Goal: Task Accomplishment & Management: Complete application form

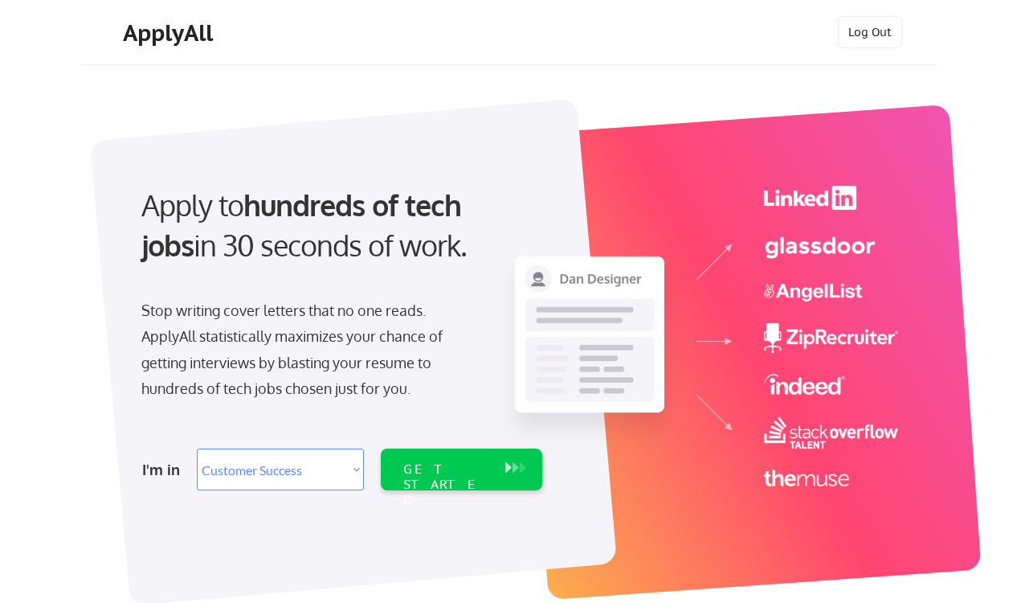
select select ""sales""
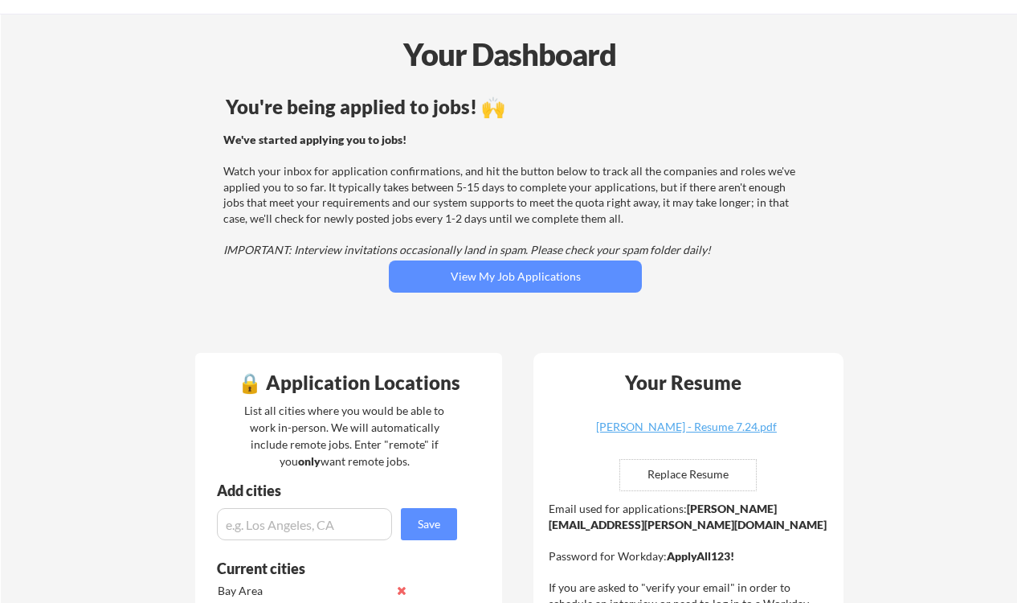
scroll to position [67, 0]
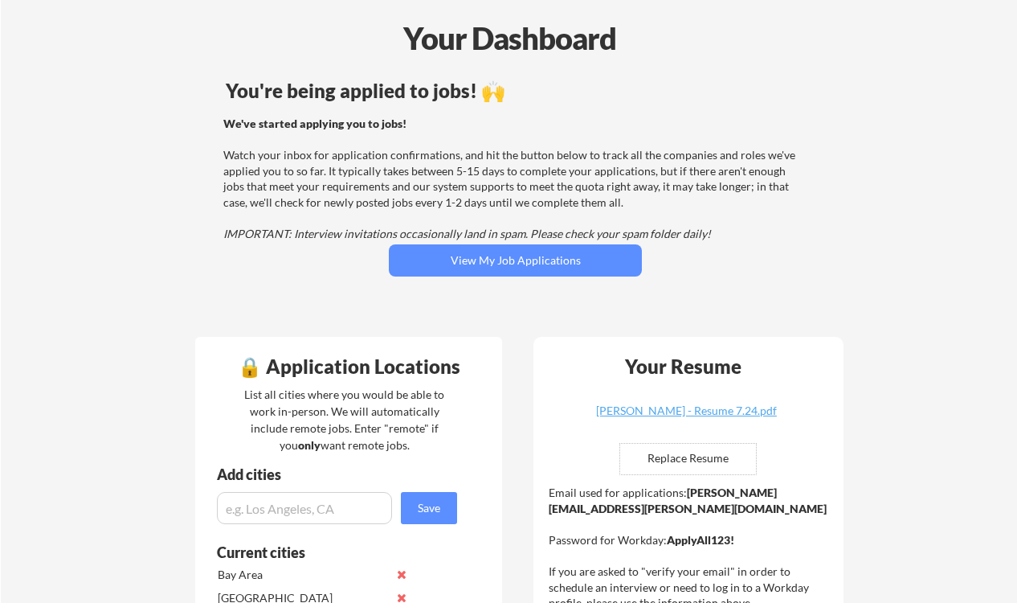
click at [708, 460] on input "file" at bounding box center [688, 459] width 136 height 31
type input "C:\fakepath\[PERSON_NAME] - Resume.pdf"
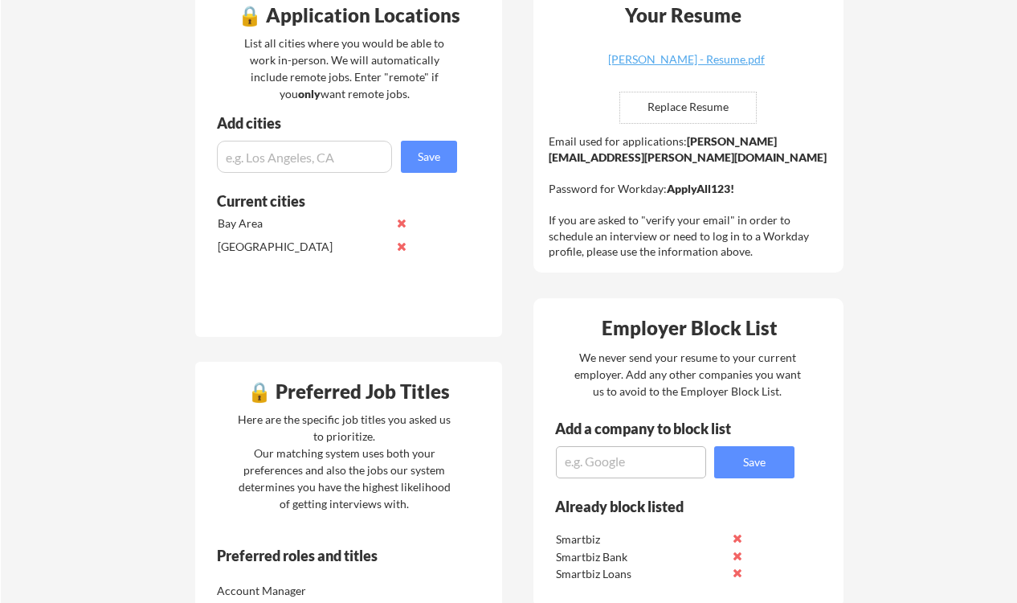
scroll to position [338, 0]
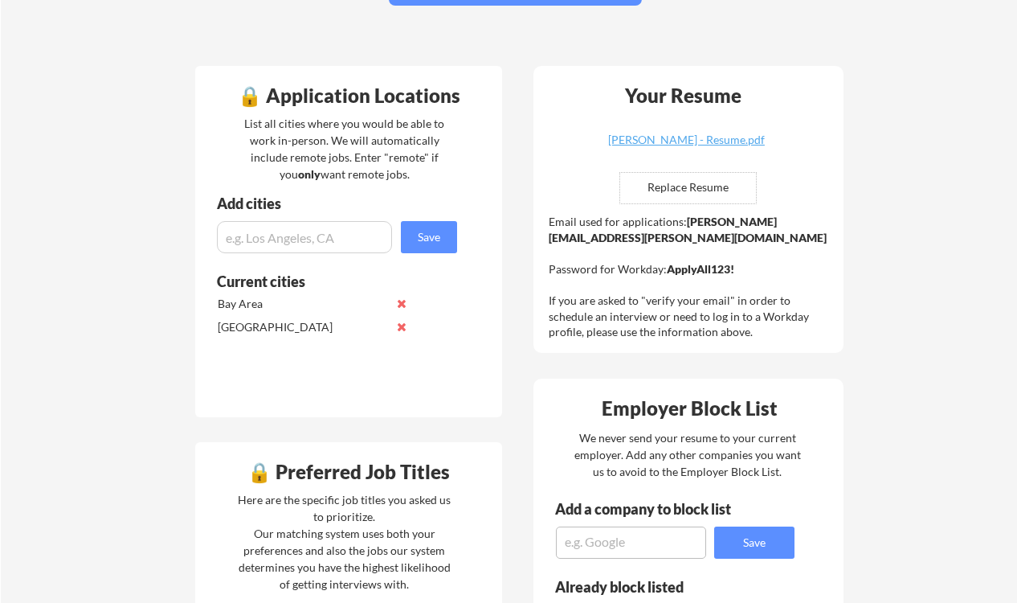
click at [345, 228] on input "input" at bounding box center [304, 237] width 175 height 32
type input "p"
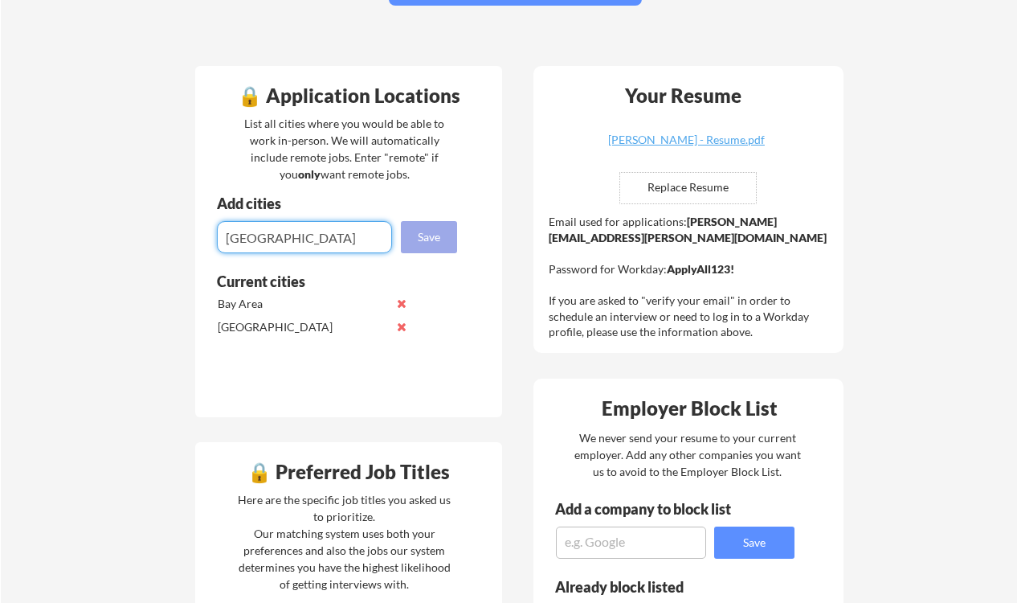
type input "[GEOGRAPHIC_DATA]"
click at [429, 235] on button "Save" at bounding box center [429, 237] width 56 height 32
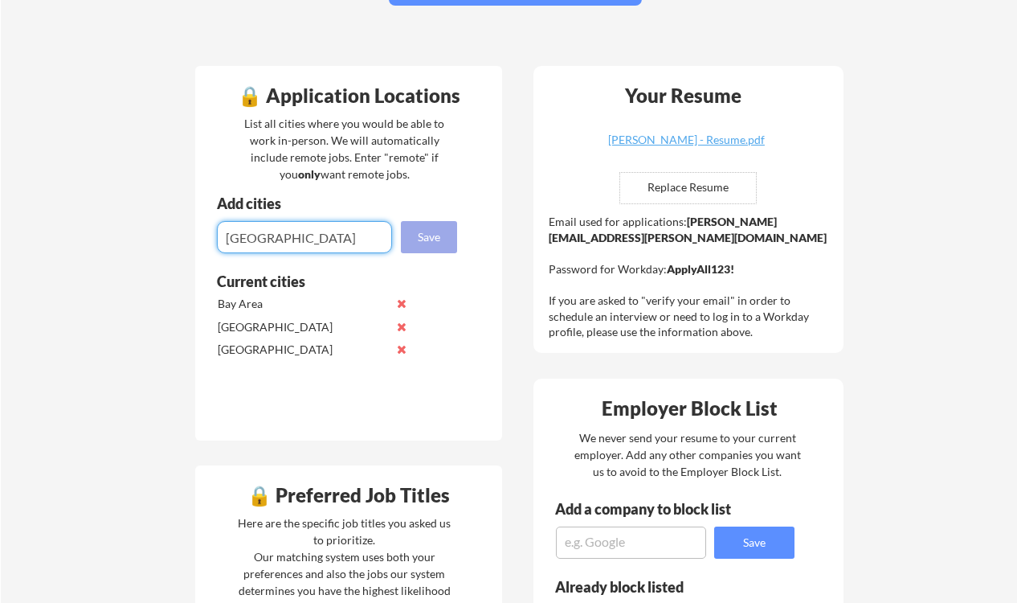
type input "[GEOGRAPHIC_DATA]"
click at [441, 235] on button "Save" at bounding box center [429, 237] width 56 height 32
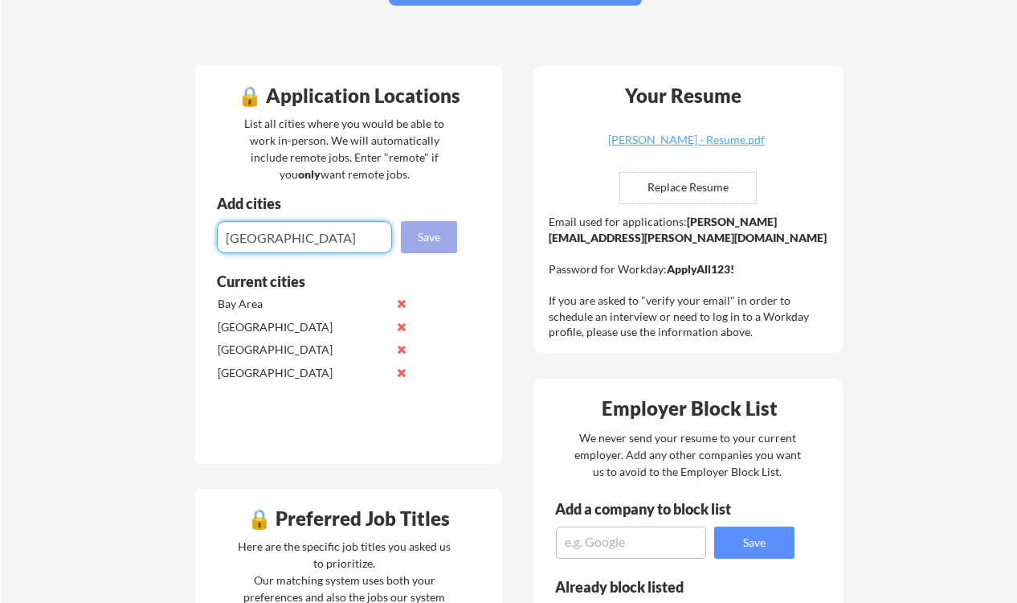
type input "[GEOGRAPHIC_DATA]"
click at [441, 239] on button "Save" at bounding box center [429, 237] width 56 height 32
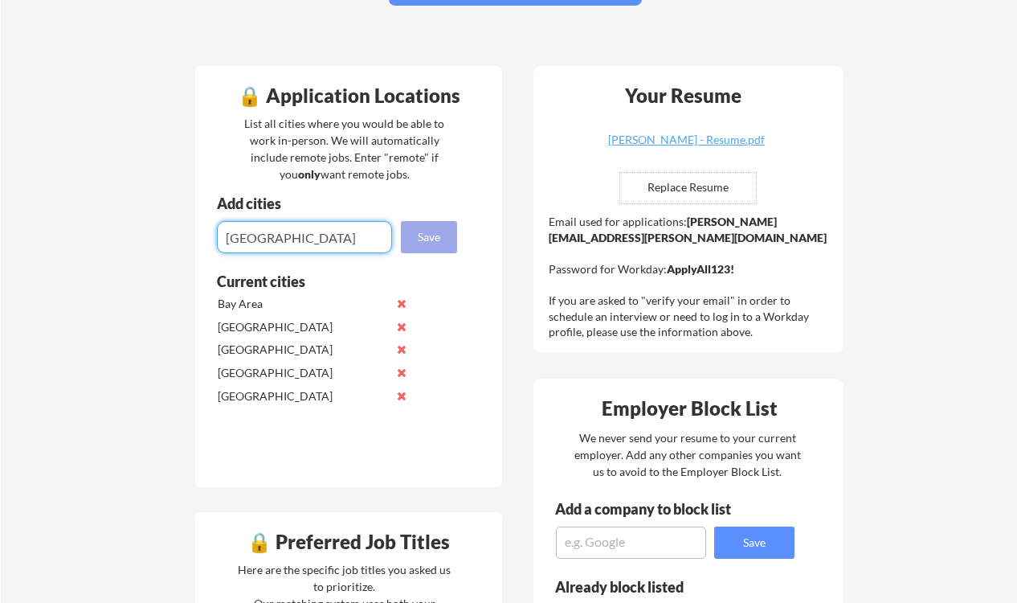
type input "[GEOGRAPHIC_DATA]"
click at [438, 226] on button "Save" at bounding box center [429, 237] width 56 height 32
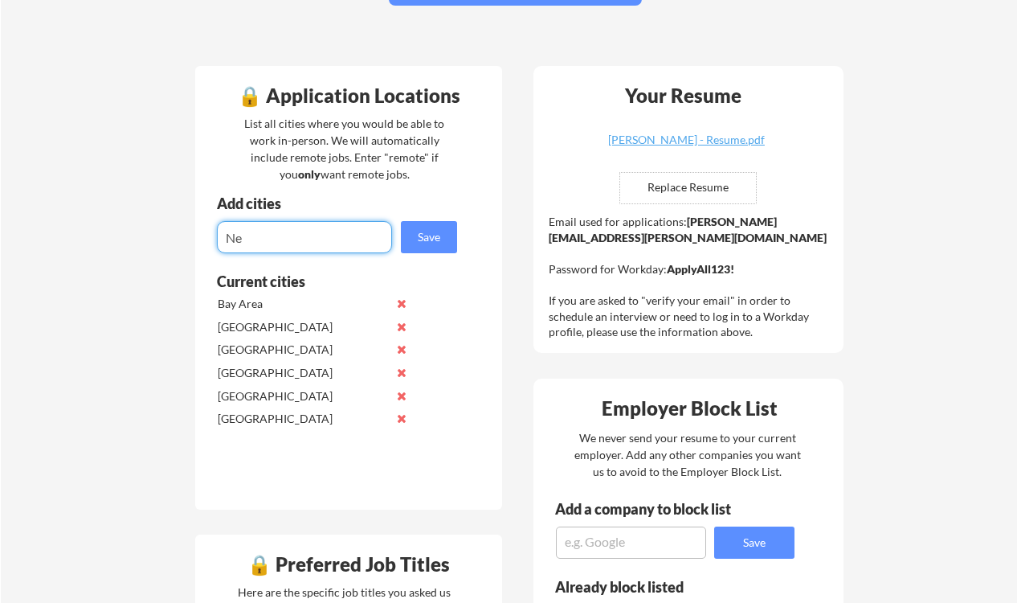
type input "N"
type input "Z"
type input "[GEOGRAPHIC_DATA]"
click at [443, 234] on button "Save" at bounding box center [429, 237] width 56 height 32
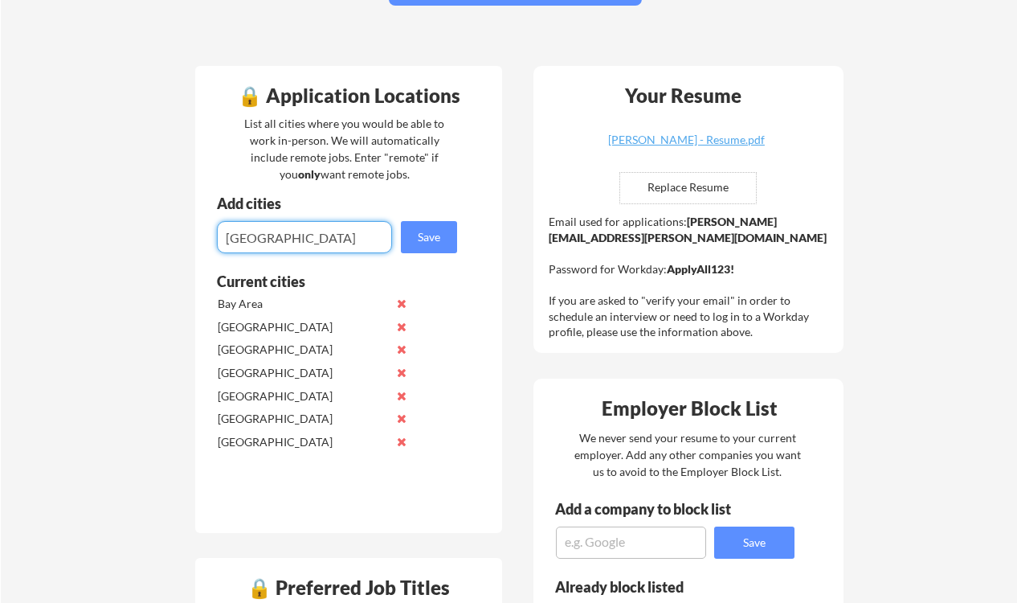
type input "[GEOGRAPHIC_DATA]"
click at [452, 217] on div "Add cities" at bounding box center [339, 208] width 288 height 25
click at [452, 230] on button "Save" at bounding box center [429, 237] width 56 height 32
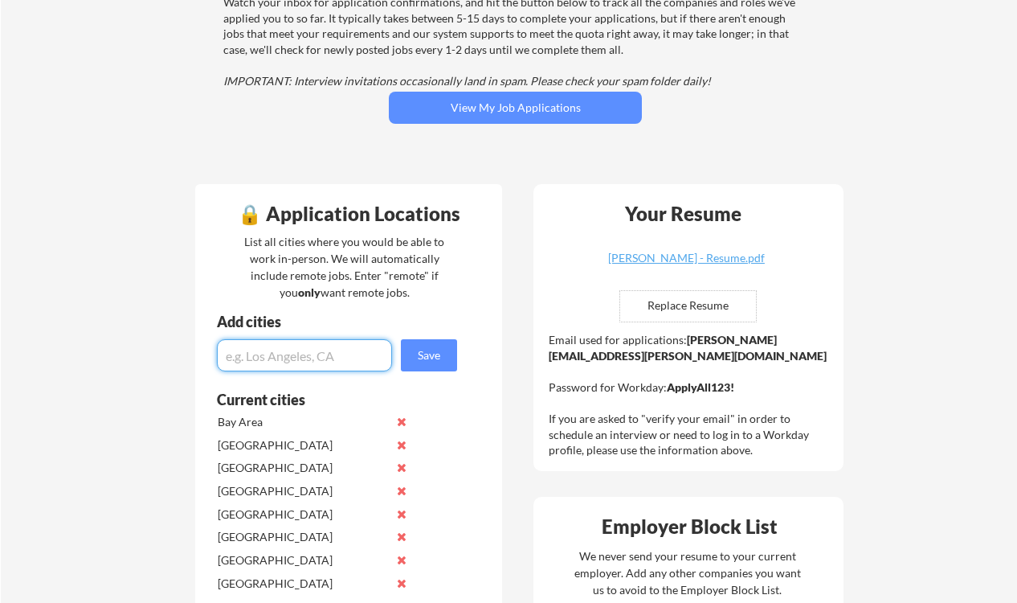
scroll to position [225, 0]
